Goal: Transaction & Acquisition: Purchase product/service

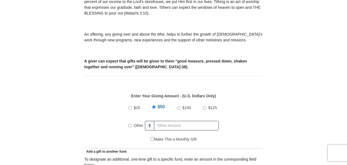
scroll to position [188, 0]
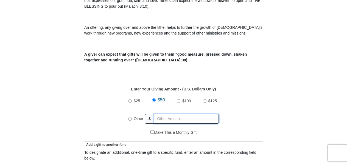
radio input "true"
click at [205, 114] on input "text" at bounding box center [187, 119] width 63 height 10
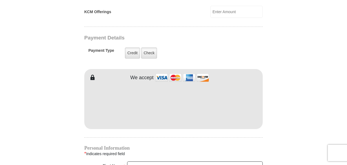
scroll to position [428, 0]
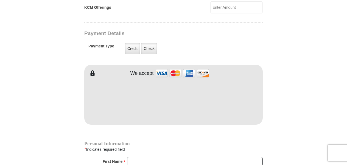
type input "180.00"
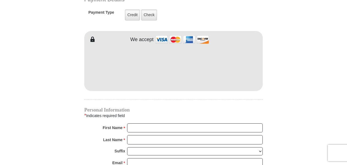
scroll to position [462, 0]
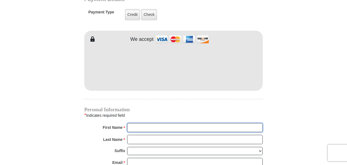
click at [200, 123] on input "First Name *" at bounding box center [195, 127] width 136 height 9
type input "[PERSON_NAME]"
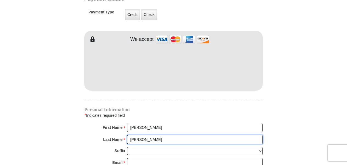
type input "[PERSON_NAME]"
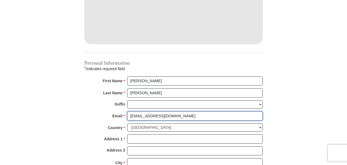
scroll to position [517, 0]
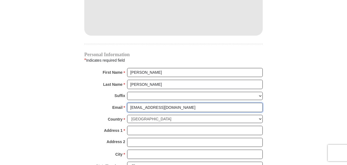
type input "[EMAIL_ADDRESS][DOMAIN_NAME]"
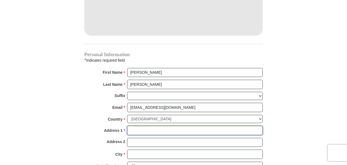
click at [200, 126] on input "Address 1 *" at bounding box center [195, 130] width 136 height 9
type input "[STREET_ADDRESS]"
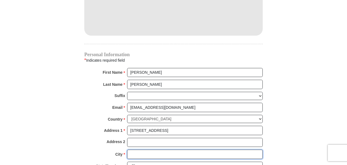
click at [195, 150] on input "City *" at bounding box center [195, 154] width 136 height 9
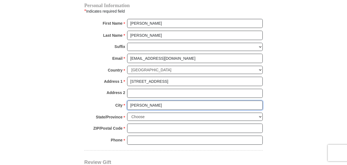
scroll to position [567, 0]
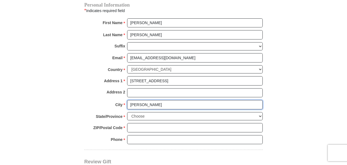
type input "[PERSON_NAME]"
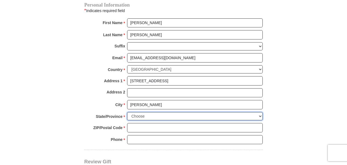
click at [208, 112] on select "Choose [US_STATE] [US_STATE] [US_STATE] [US_STATE] [US_STATE] Armed Forces Amer…" at bounding box center [195, 116] width 136 height 9
select select "WI"
click at [127, 112] on select "Choose [US_STATE] [US_STATE] [US_STATE] [US_STATE] [US_STATE] Armed Forces Amer…" at bounding box center [195, 116] width 136 height 9
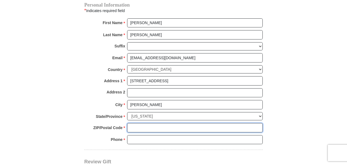
click at [185, 123] on input "ZIP/Postal Code *" at bounding box center [195, 127] width 136 height 9
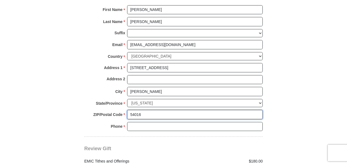
scroll to position [581, 0]
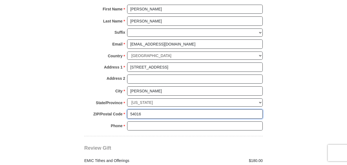
type input "54016"
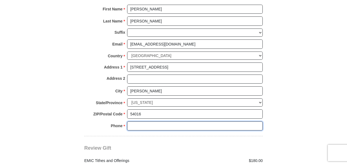
click at [193, 122] on input "Phone * *" at bounding box center [195, 126] width 136 height 9
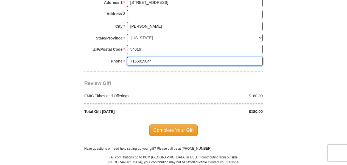
scroll to position [646, 0]
type input "7155019044"
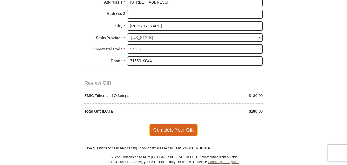
click at [182, 124] on span "Complete Your Gift" at bounding box center [173, 130] width 49 height 12
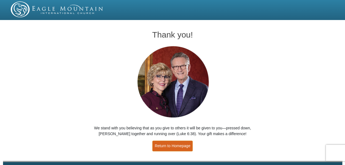
click at [164, 145] on link "Return to Homepage" at bounding box center [172, 146] width 41 height 11
